Goal: Information Seeking & Learning: Learn about a topic

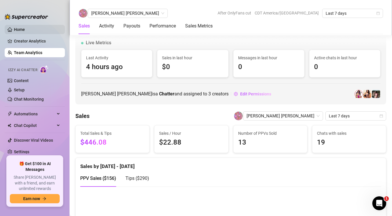
scroll to position [576, 0]
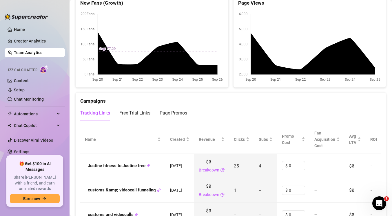
click at [42, 54] on link "Team Analytics" at bounding box center [28, 52] width 28 height 5
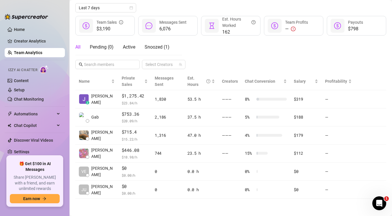
scroll to position [65, 0]
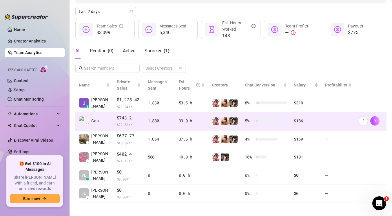
scroll to position [65, 0]
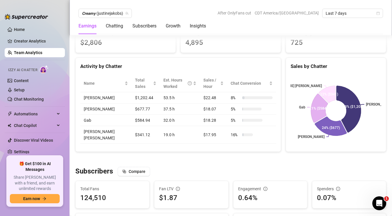
scroll to position [200, 0]
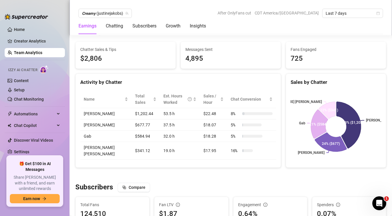
click at [37, 53] on link "Team Analytics" at bounding box center [28, 52] width 28 height 5
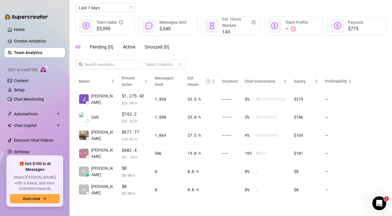
scroll to position [65, 0]
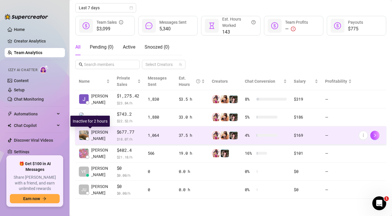
click at [100, 132] on span "[PERSON_NAME]" at bounding box center [100, 135] width 19 height 13
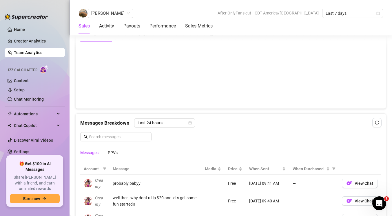
scroll to position [297, 0]
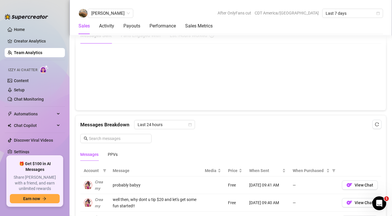
click at [323, 78] on canvas at bounding box center [230, 77] width 301 height 58
click at [365, 74] on canvas at bounding box center [230, 77] width 301 height 58
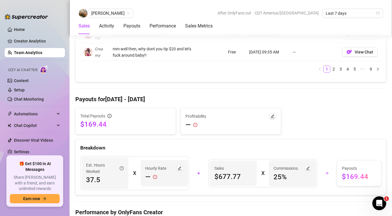
scroll to position [592, 0]
